Goal: Task Accomplishment & Management: Use online tool/utility

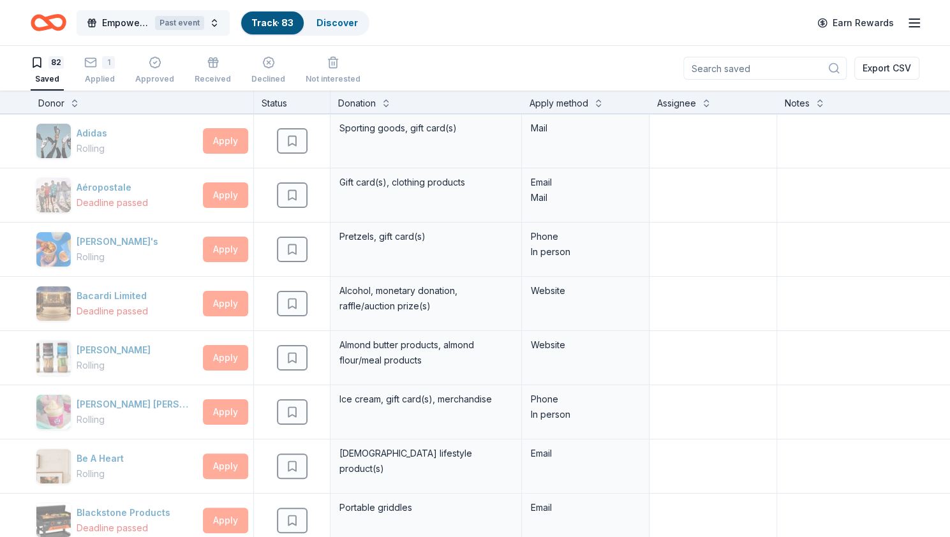
click at [188, 25] on div "Past event" at bounding box center [179, 23] width 49 height 14
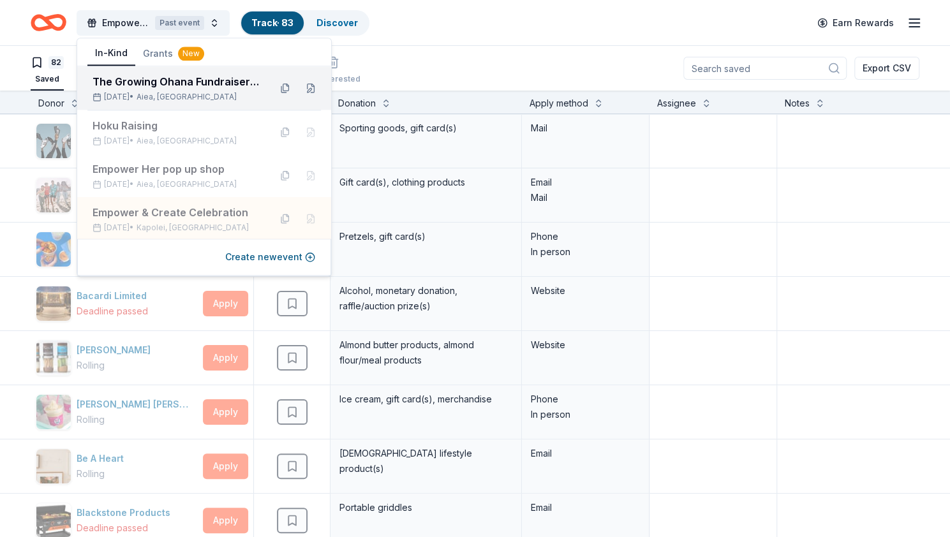
click at [179, 89] on div "The Growing Ohana Fundraiser Gala" at bounding box center [176, 81] width 167 height 15
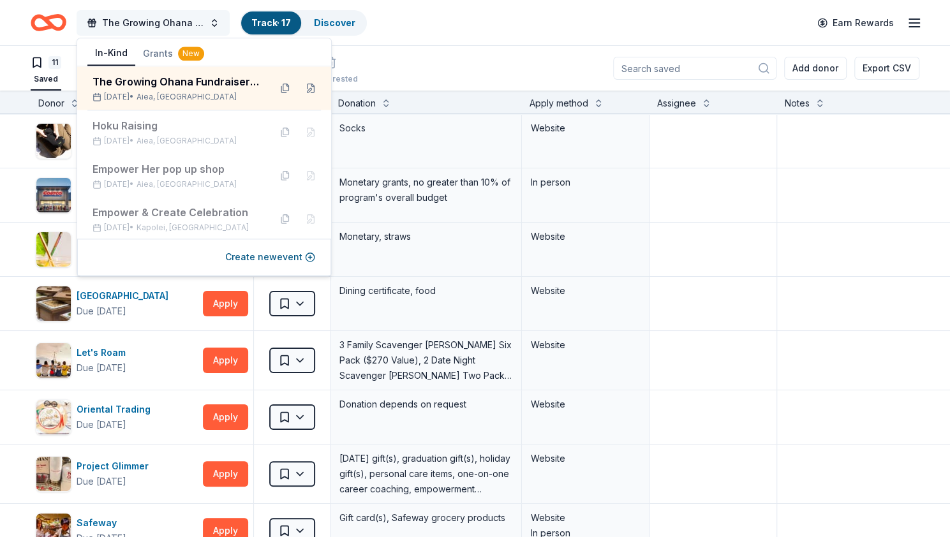
click at [179, 21] on span "The Growing Ohana Fundraiser Gala" at bounding box center [153, 22] width 102 height 15
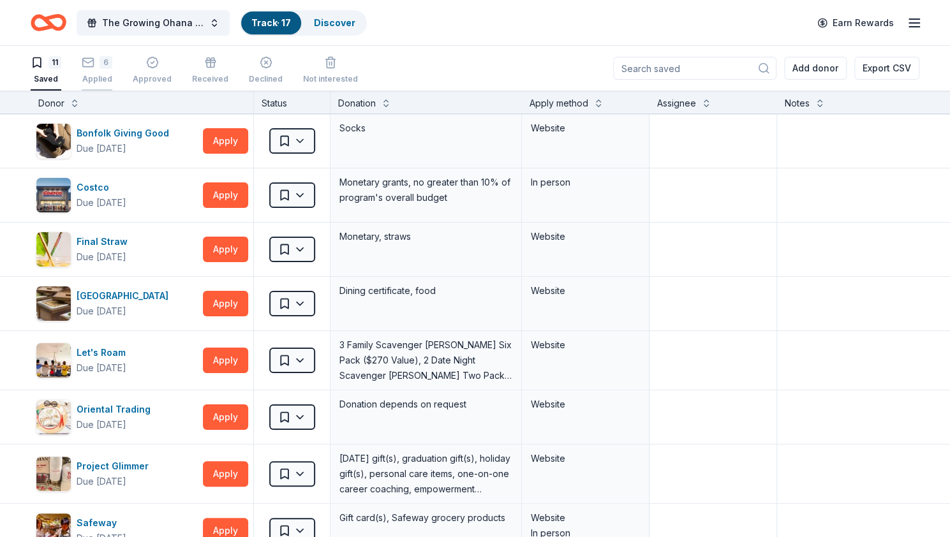
click at [100, 67] on div "6" at bounding box center [106, 62] width 13 height 13
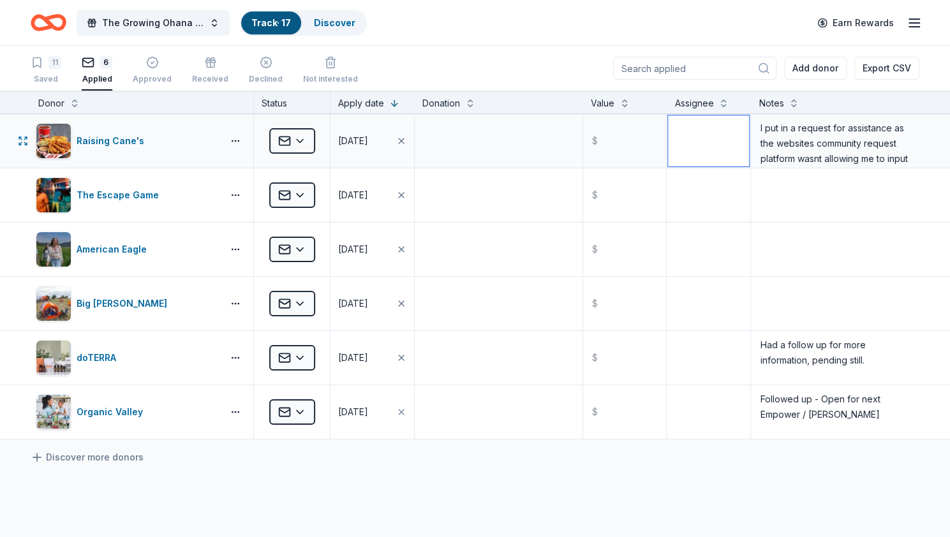
click at [706, 132] on textarea at bounding box center [708, 140] width 81 height 51
type textarea "E"
click at [849, 156] on textarea "I put in a request for assistance as the websites community request platform wa…" at bounding box center [835, 140] width 166 height 51
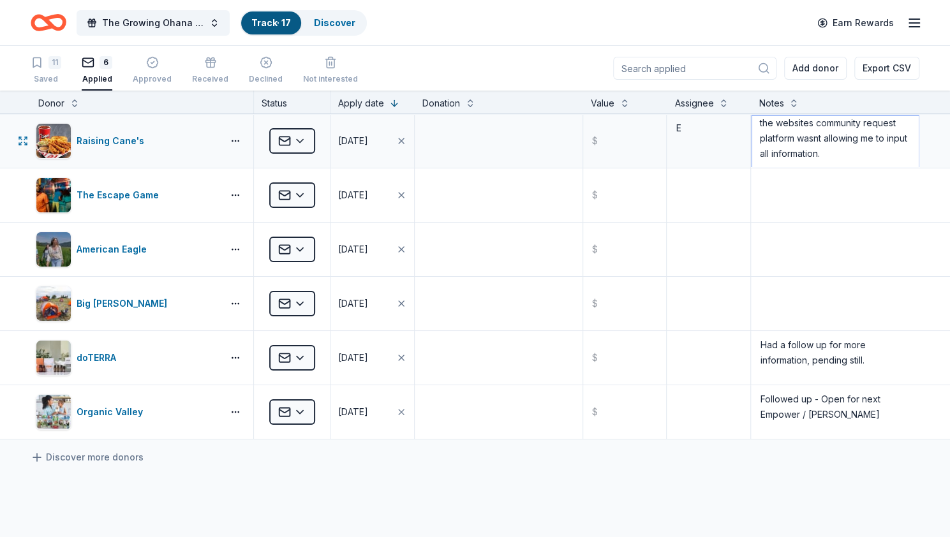
drag, startPoint x: 892, startPoint y: 159, endPoint x: 770, endPoint y: 161, distance: 121.9
click at [740, 149] on div "Raising Cane's Applied [DATE] $ E I put in a request for assistance as the webs…" at bounding box center [475, 141] width 950 height 54
click at [863, 156] on textarea "I put in a request for assistance as the websites community request platform wa…" at bounding box center [835, 140] width 166 height 51
drag, startPoint x: 875, startPoint y: 154, endPoint x: 748, endPoint y: 113, distance: 133.6
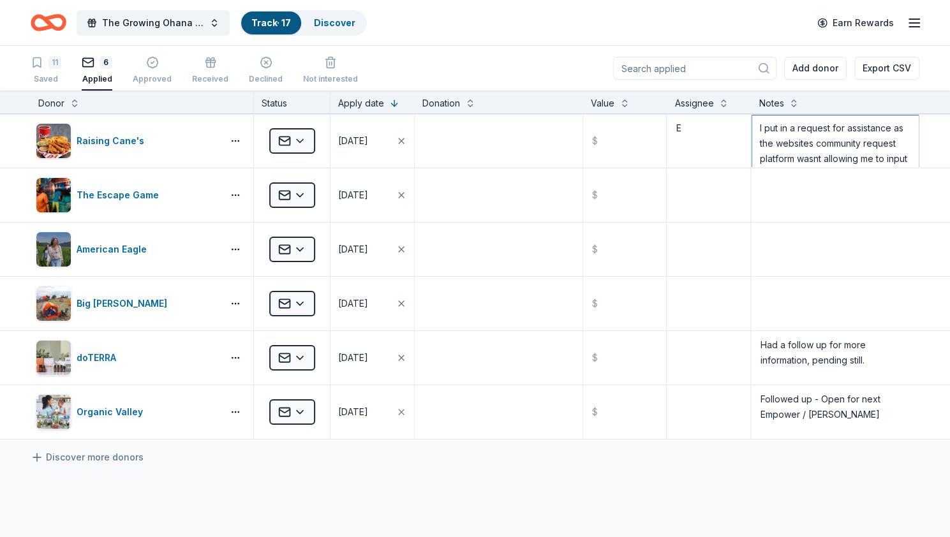
click at [748, 113] on div "Donor Status Apply date Donation Value Assignee Notes Raising Cane's Applied [D…" at bounding box center [475, 385] width 950 height 589
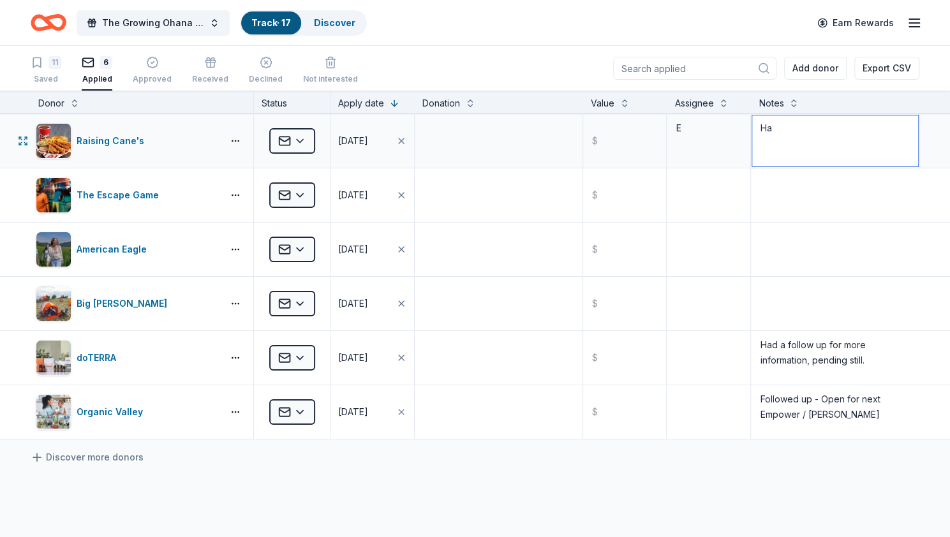
type textarea "H"
type textarea "[DATE]: phone call to assisnt in the application. assigned to the [GEOGRAPHIC_D…"
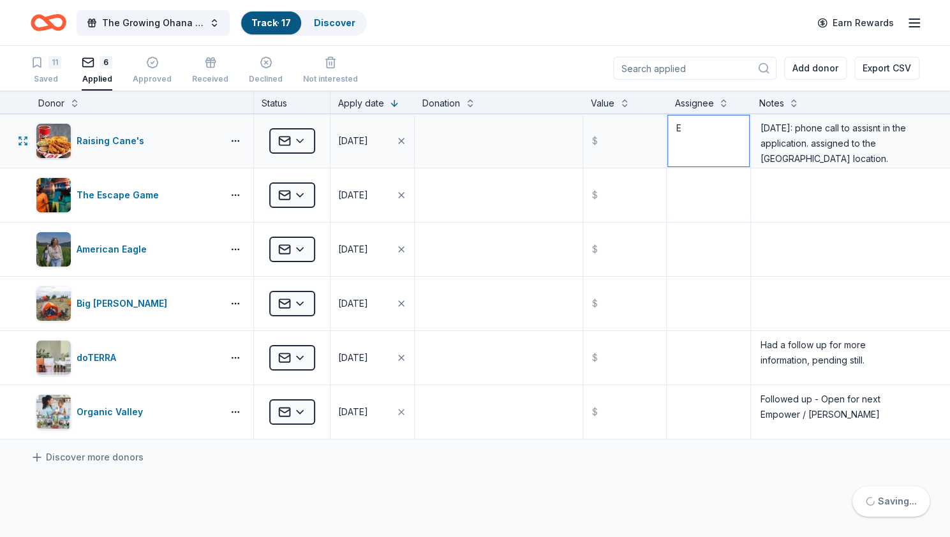
click at [695, 130] on textarea "E" at bounding box center [708, 140] width 81 height 51
type textarea "[PERSON_NAME]"
click at [692, 183] on textarea at bounding box center [708, 195] width 81 height 51
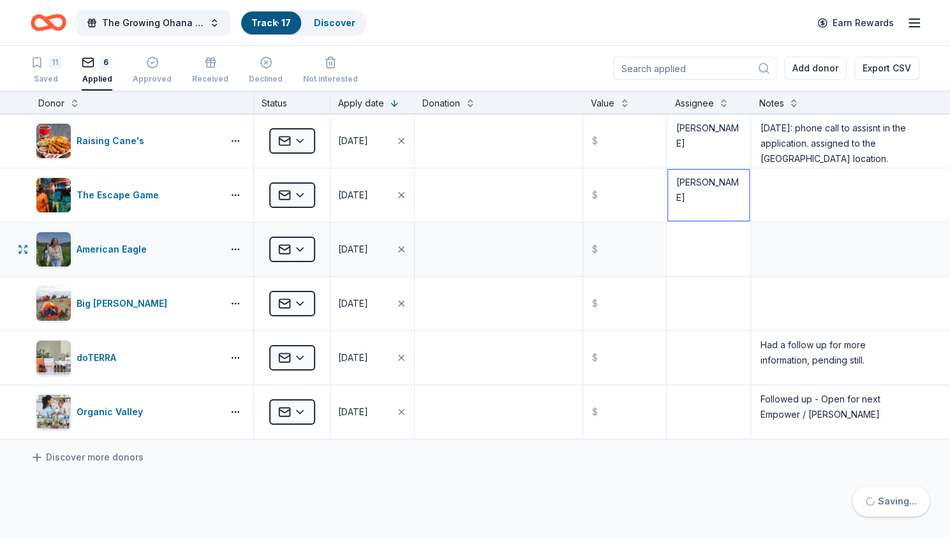
type textarea "[PERSON_NAME]"
click at [707, 234] on textarea at bounding box center [708, 249] width 81 height 51
type textarea "[PERSON_NAME]"
click at [704, 288] on textarea at bounding box center [708, 303] width 81 height 51
type textarea "[PERSON_NAME]"
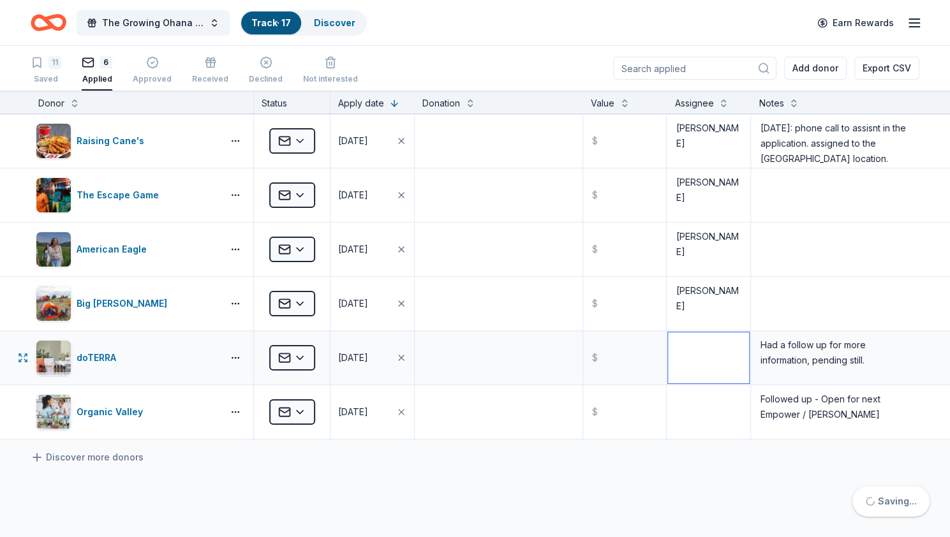
click at [709, 350] on textarea at bounding box center [708, 357] width 81 height 51
type textarea "[PERSON_NAME]"
click at [681, 409] on textarea at bounding box center [708, 412] width 81 height 51
type textarea "[PERSON_NAME]"
click at [356, 405] on div "[DATE]" at bounding box center [353, 411] width 30 height 15
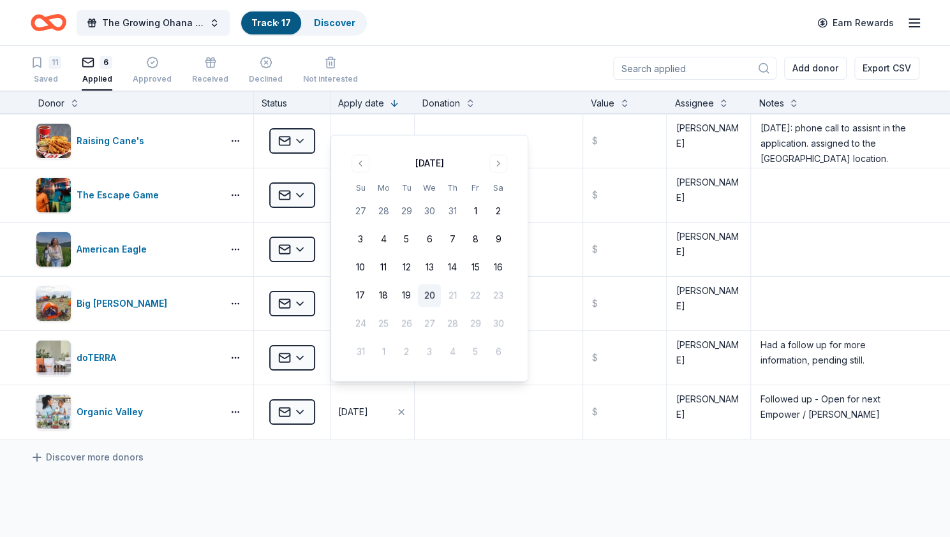
click at [468, 472] on div "Discover more donors" at bounding box center [475, 458] width 950 height 36
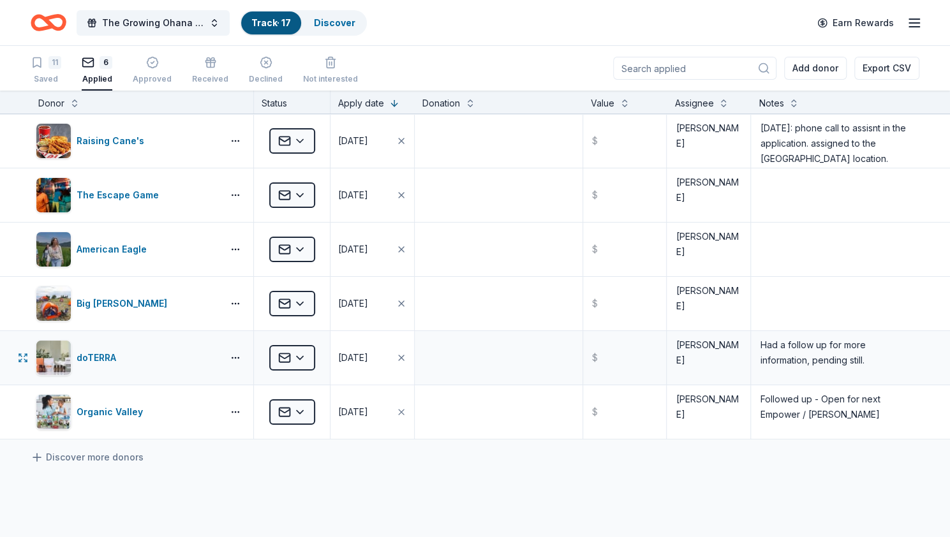
click at [359, 345] on button "[DATE]" at bounding box center [372, 358] width 84 height 54
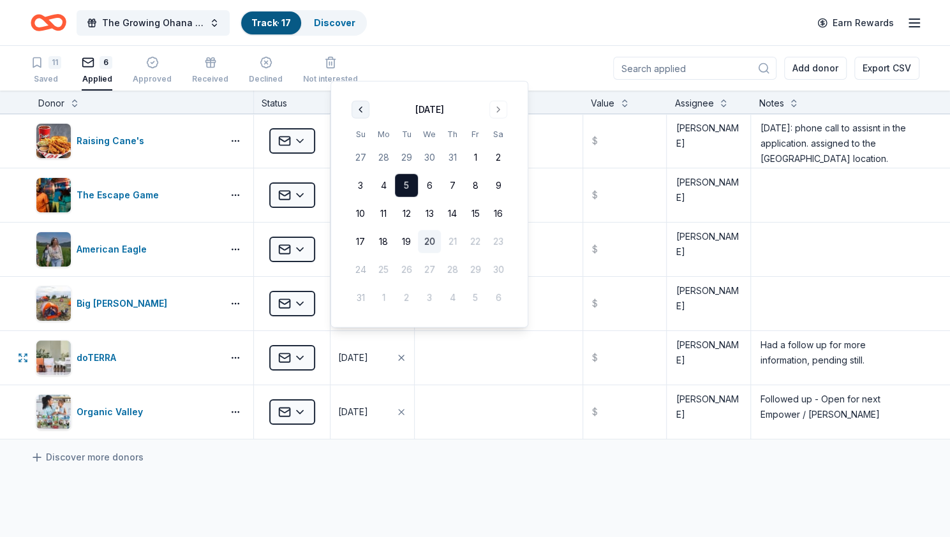
click at [355, 109] on button "Go to previous month" at bounding box center [361, 110] width 18 height 18
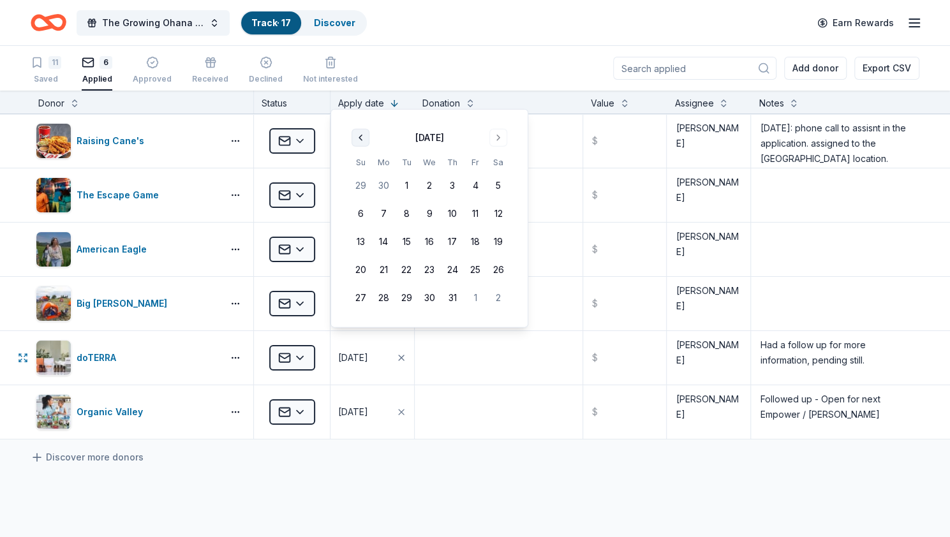
click at [355, 109] on div "[DATE] Su Mo Tu We Th Fr Sa 29 30 1 2 3 4 5 6 7 8 9 10 11 12 13 14 15 16 17 18 …" at bounding box center [429, 218] width 198 height 219
click at [357, 132] on button "Go to previous month" at bounding box center [361, 138] width 18 height 18
click at [452, 214] on button "12" at bounding box center [452, 213] width 23 height 23
click at [479, 467] on div "Discover more donors" at bounding box center [475, 458] width 950 height 36
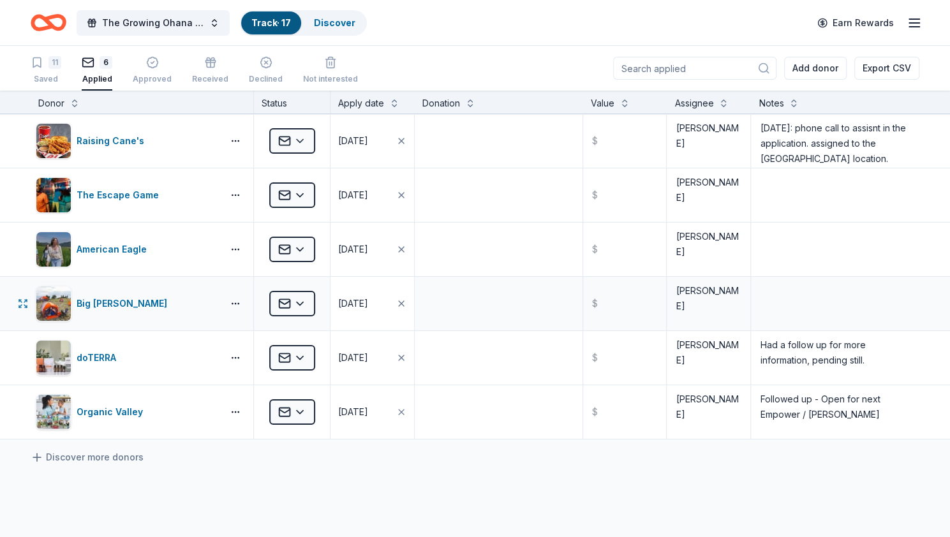
click at [352, 299] on div "[DATE]" at bounding box center [353, 303] width 30 height 15
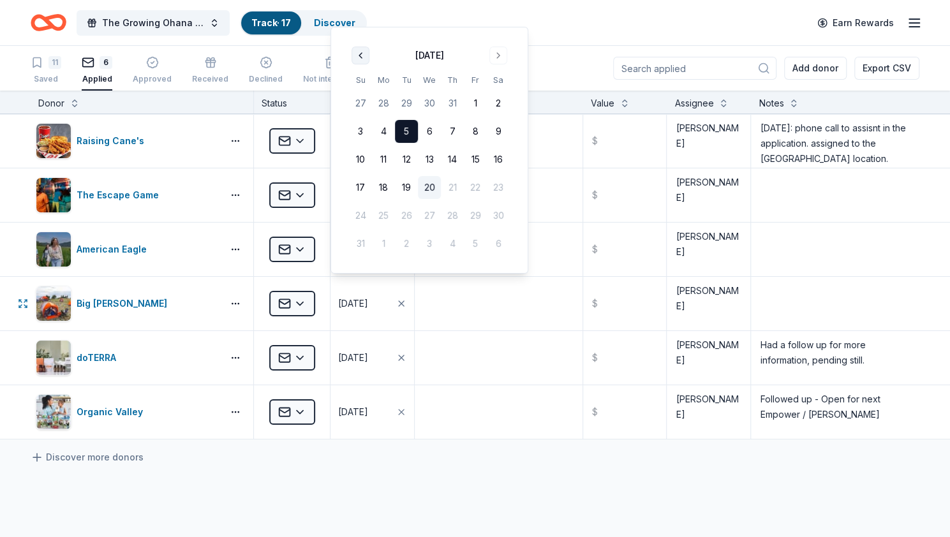
click at [357, 54] on button "Go to previous month" at bounding box center [361, 56] width 18 height 18
click at [357, 54] on div "11 Saved 6 Applied Approved Received Declined Not interested Add donor Export C…" at bounding box center [475, 68] width 889 height 45
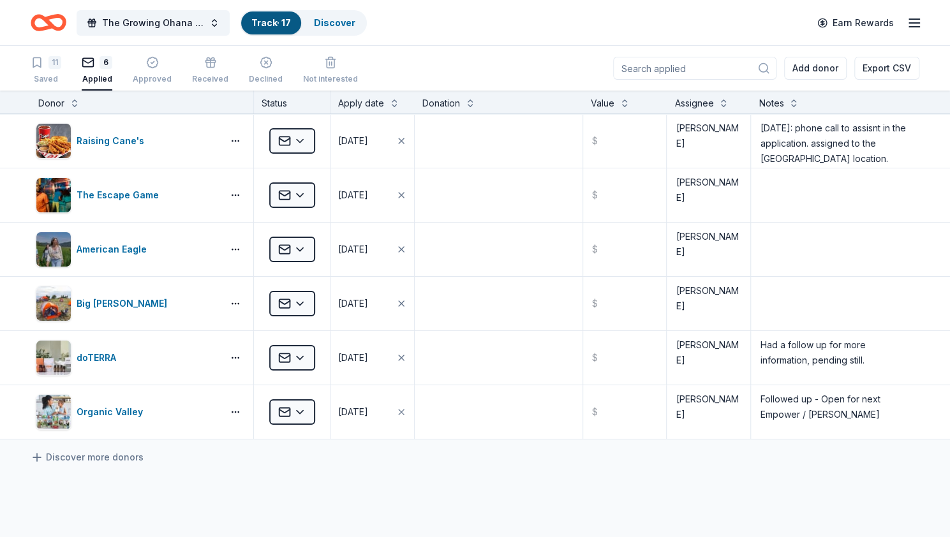
click at [357, 54] on div "11 Saved 6 Applied Approved Received Declined Not interested Add donor Export C…" at bounding box center [475, 68] width 889 height 45
click at [368, 300] on div "[DATE]" at bounding box center [353, 303] width 30 height 15
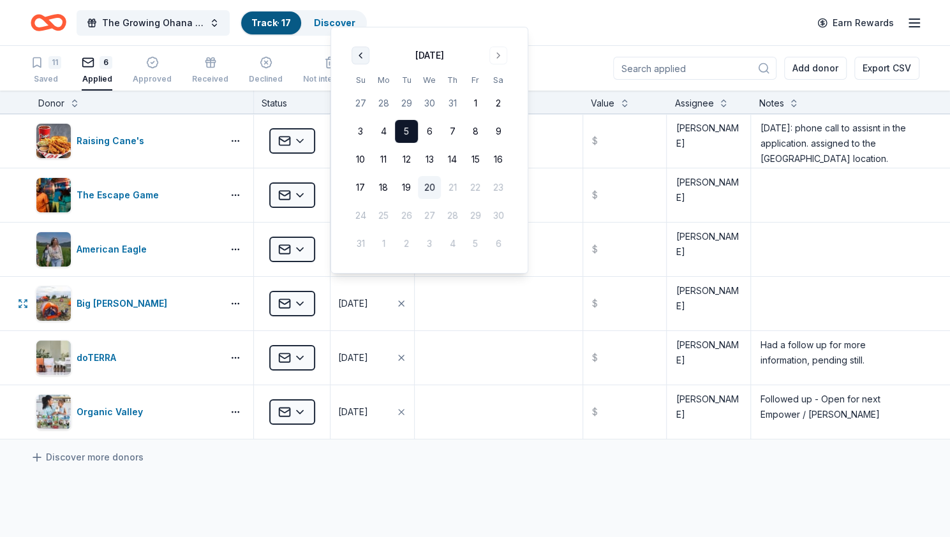
click at [359, 57] on button "Go to previous month" at bounding box center [361, 56] width 18 height 18
click at [359, 81] on button "Go to previous month" at bounding box center [361, 84] width 18 height 18
click at [360, 81] on button "Go to previous month" at bounding box center [361, 84] width 18 height 18
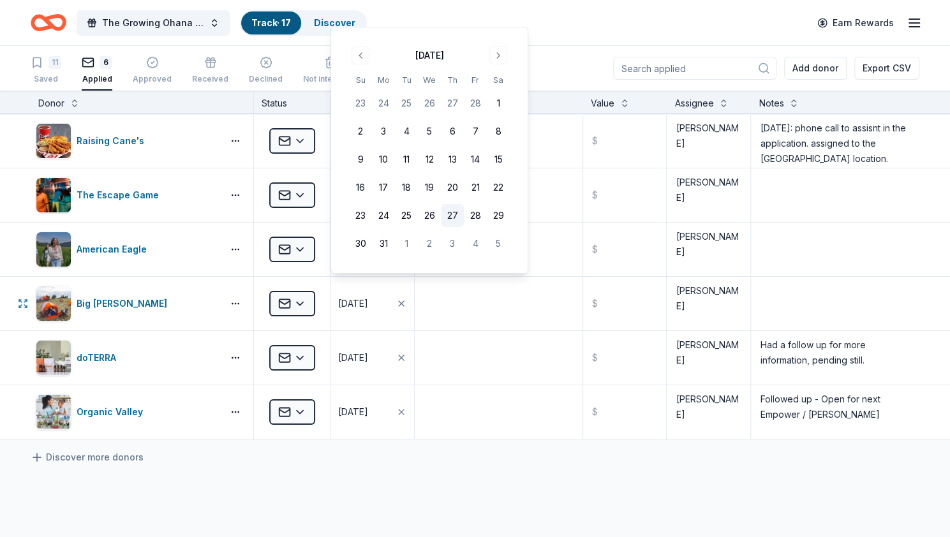
click at [459, 218] on button "27" at bounding box center [452, 215] width 23 height 23
click at [423, 477] on div "Raising Cane's Applied [DATE] $ [PERSON_NAME] [DATE]: phone call to assisnt in …" at bounding box center [475, 396] width 950 height 565
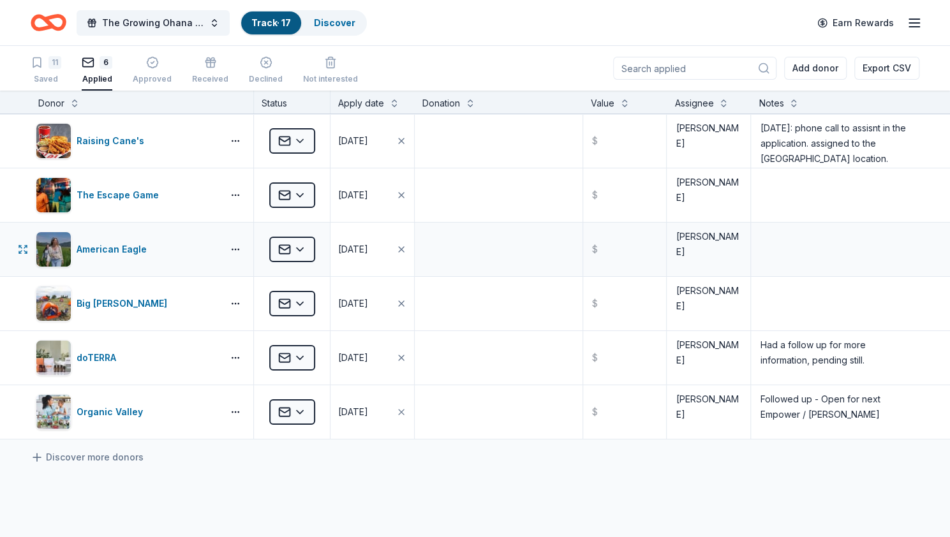
click at [366, 250] on div "[DATE]" at bounding box center [353, 249] width 30 height 15
click at [362, 311] on button "Go to previous month" at bounding box center [361, 307] width 18 height 18
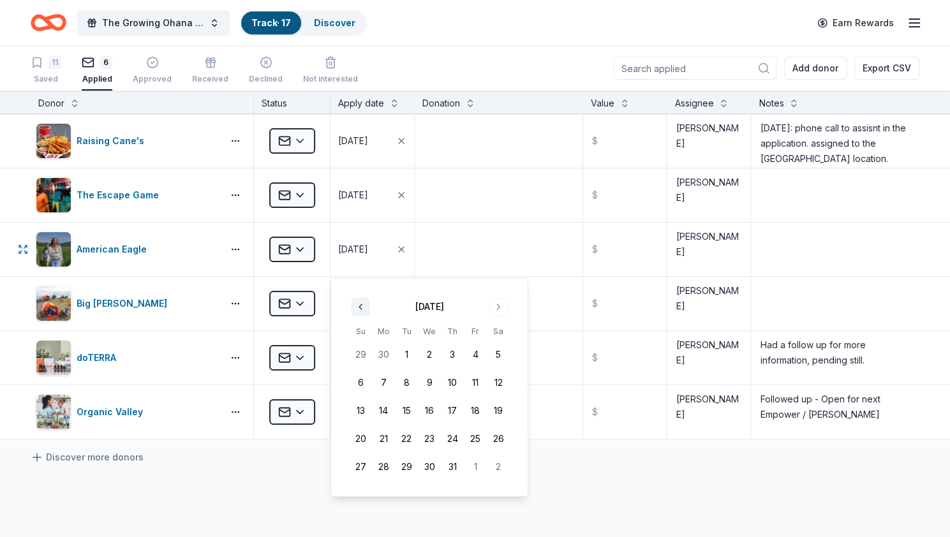
click at [362, 311] on button "Go to previous month" at bounding box center [361, 307] width 18 height 18
click at [501, 404] on button "21" at bounding box center [498, 410] width 23 height 23
click at [574, 486] on div "Raising Cane's Applied [DATE] $ [PERSON_NAME] [DATE]: phone call to assisnt in …" at bounding box center [475, 396] width 950 height 565
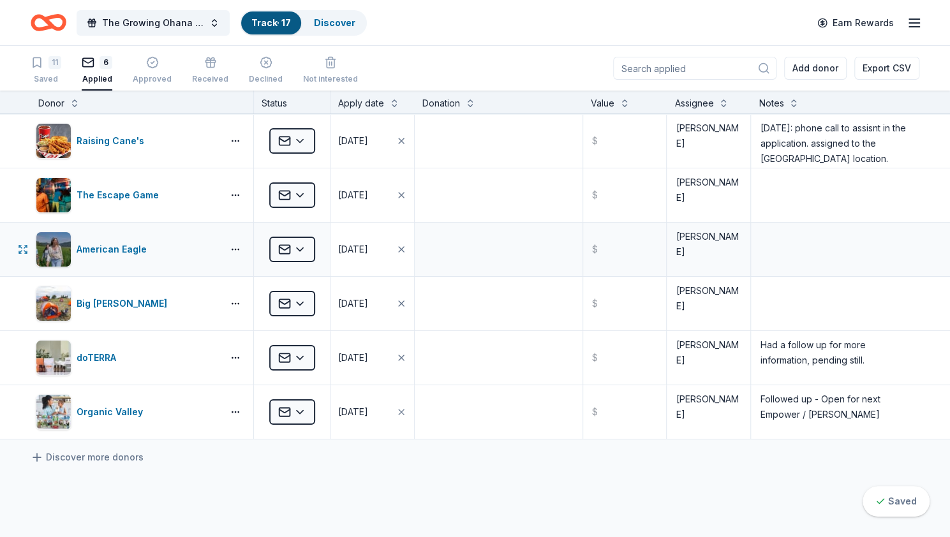
click at [362, 242] on div "[DATE]" at bounding box center [353, 249] width 30 height 15
click at [359, 306] on button "Go to previous month" at bounding box center [361, 307] width 18 height 18
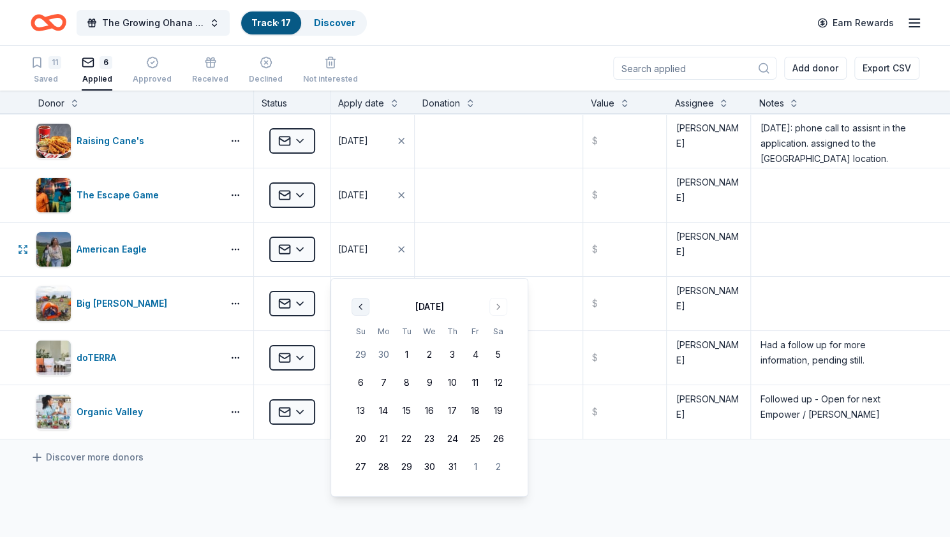
click at [359, 306] on button "Go to previous month" at bounding box center [361, 307] width 18 height 18
click at [382, 385] on button "5" at bounding box center [383, 382] width 23 height 23
click at [579, 465] on div "Discover more donors" at bounding box center [475, 458] width 950 height 36
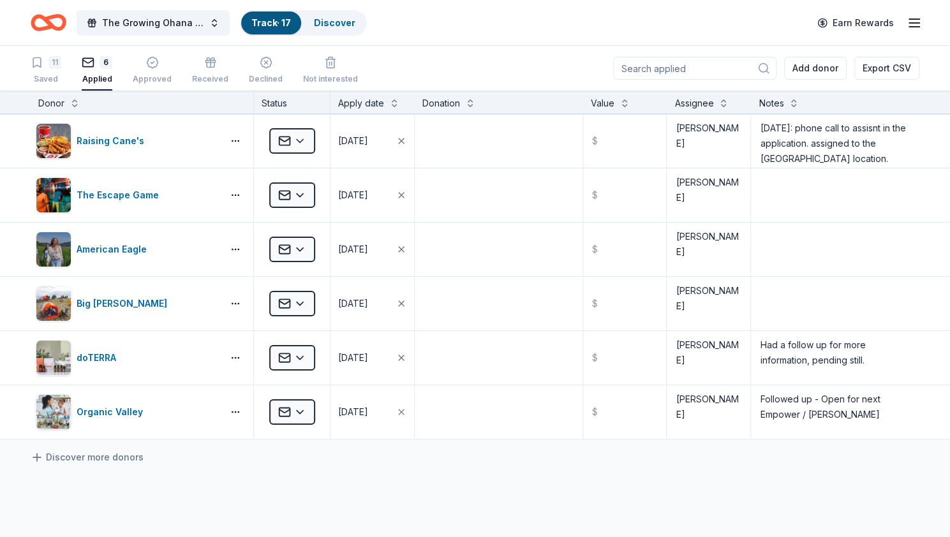
click at [371, 100] on div "Apply date" at bounding box center [361, 103] width 46 height 15
click at [393, 104] on button at bounding box center [394, 102] width 10 height 13
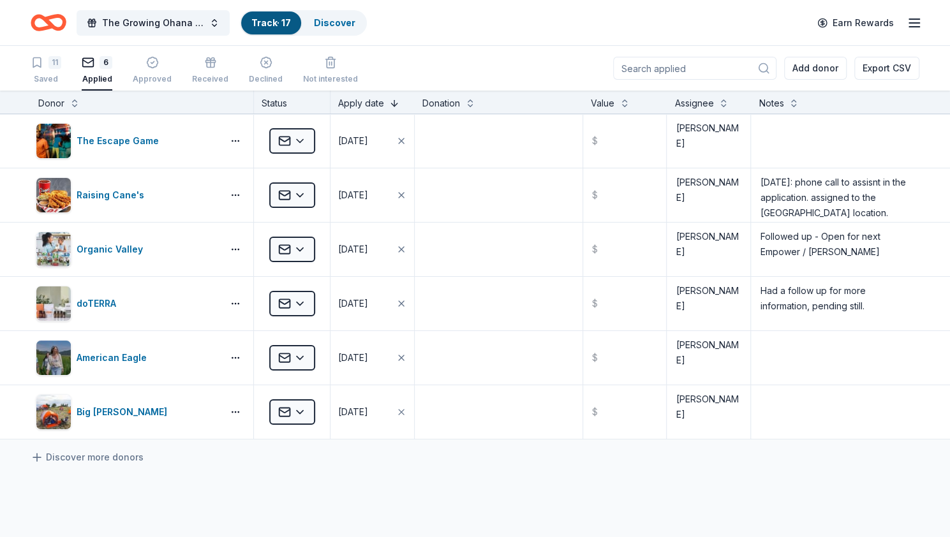
click at [393, 104] on button at bounding box center [394, 102] width 10 height 13
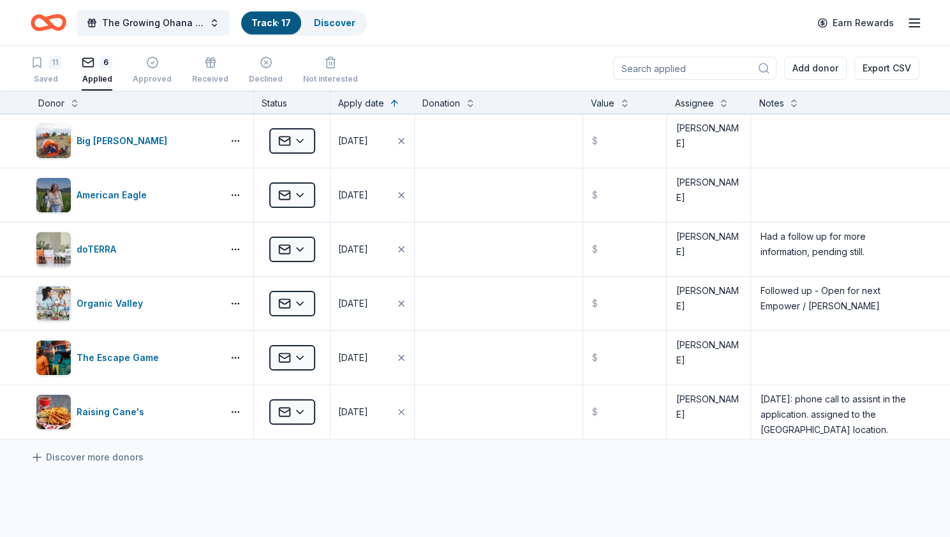
click at [487, 474] on div "Big [PERSON_NAME] Applied [DATE] $ [PERSON_NAME] American Eagle Applied [DATE] …" at bounding box center [475, 396] width 950 height 565
click at [54, 75] on div "Saved" at bounding box center [46, 79] width 31 height 10
